Goal: Task Accomplishment & Management: Manage account settings

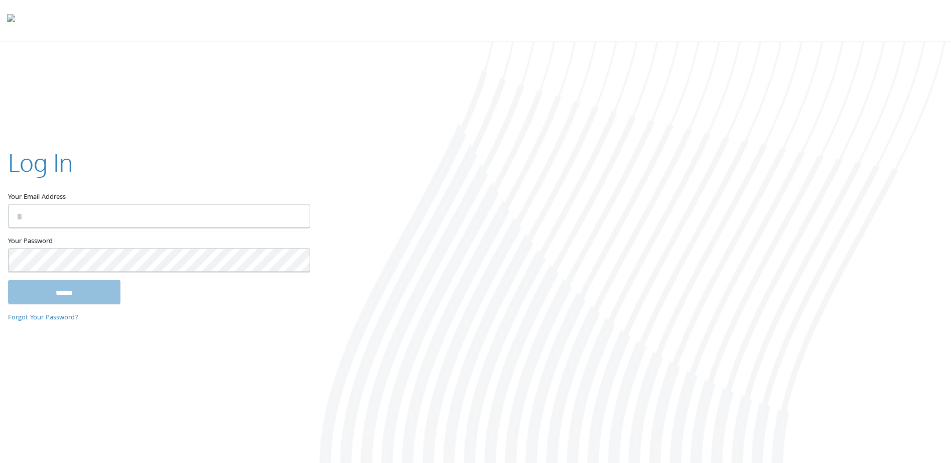
type input "**********"
click at [84, 287] on input "******" at bounding box center [64, 292] width 112 height 24
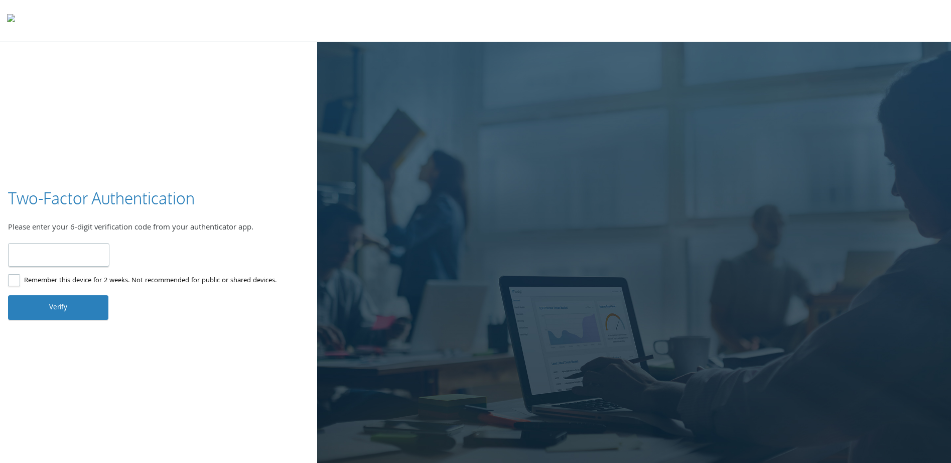
type input "******"
click at [58, 307] on button "Verify" at bounding box center [58, 307] width 100 height 24
